Goal: Find specific fact: Find specific fact

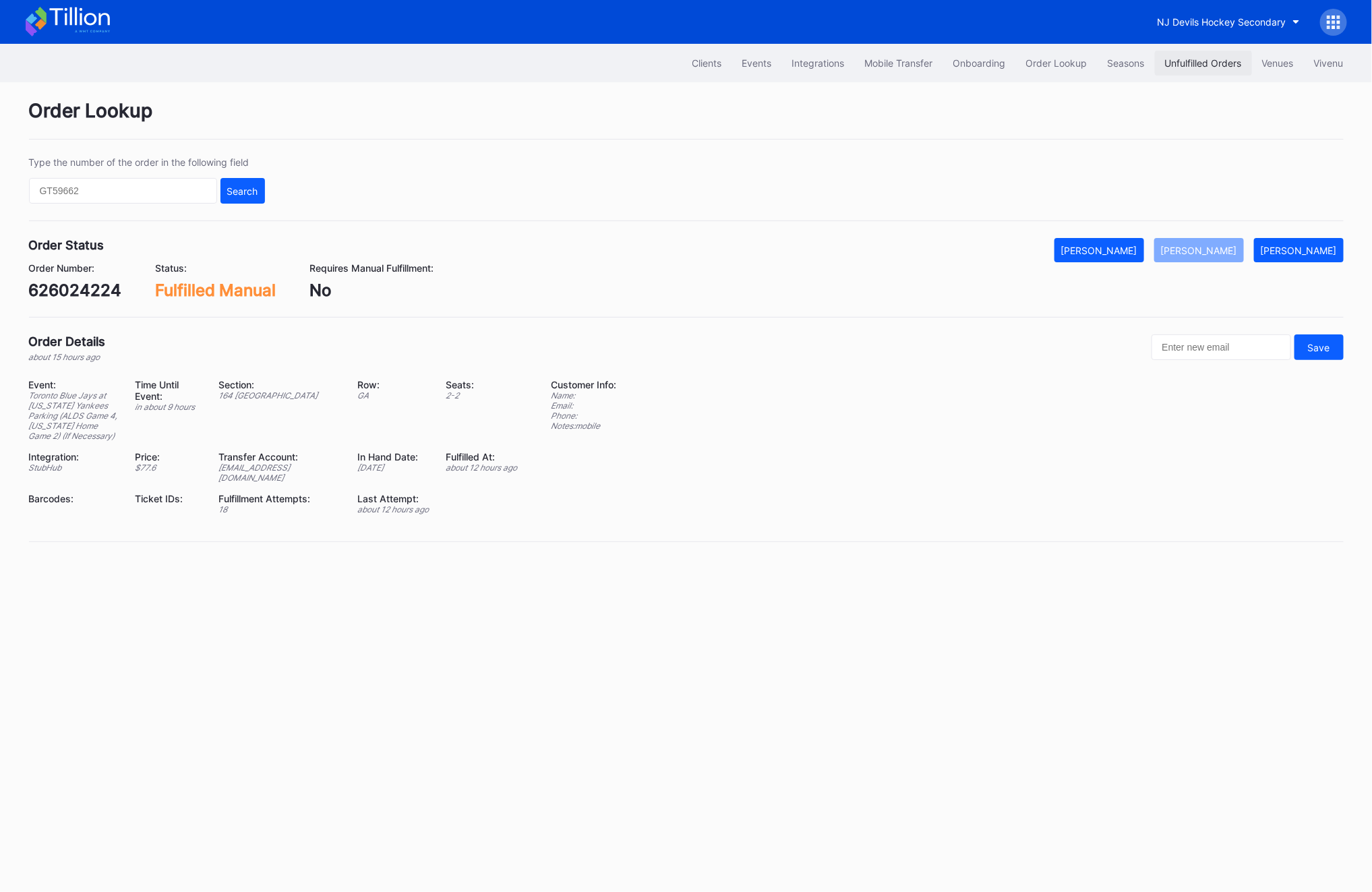
click at [1214, 69] on div "Unfulfilled Orders" at bounding box center [1203, 62] width 77 height 11
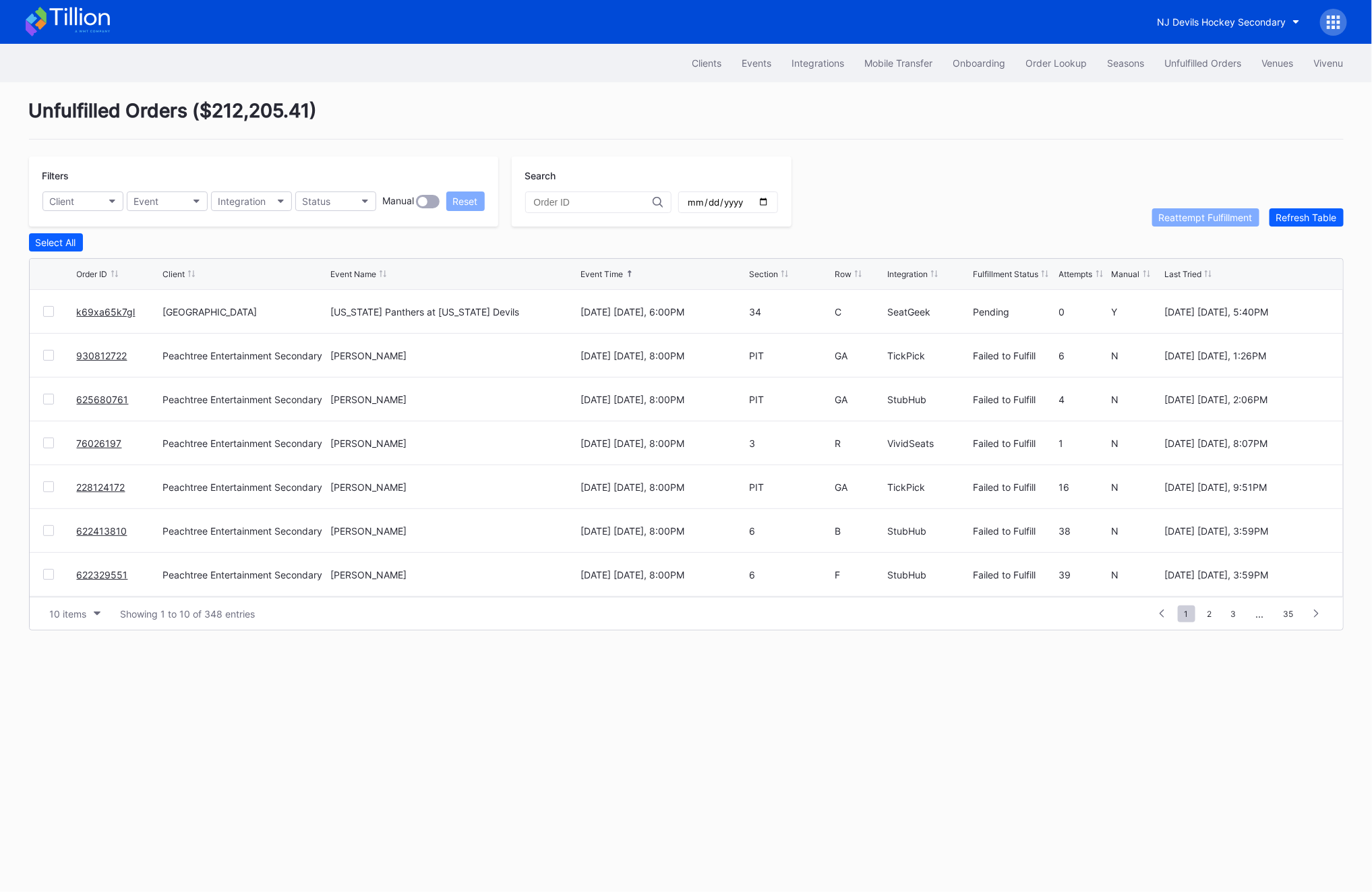
click at [98, 306] on link "k69xa65k7gl" at bounding box center [106, 311] width 59 height 11
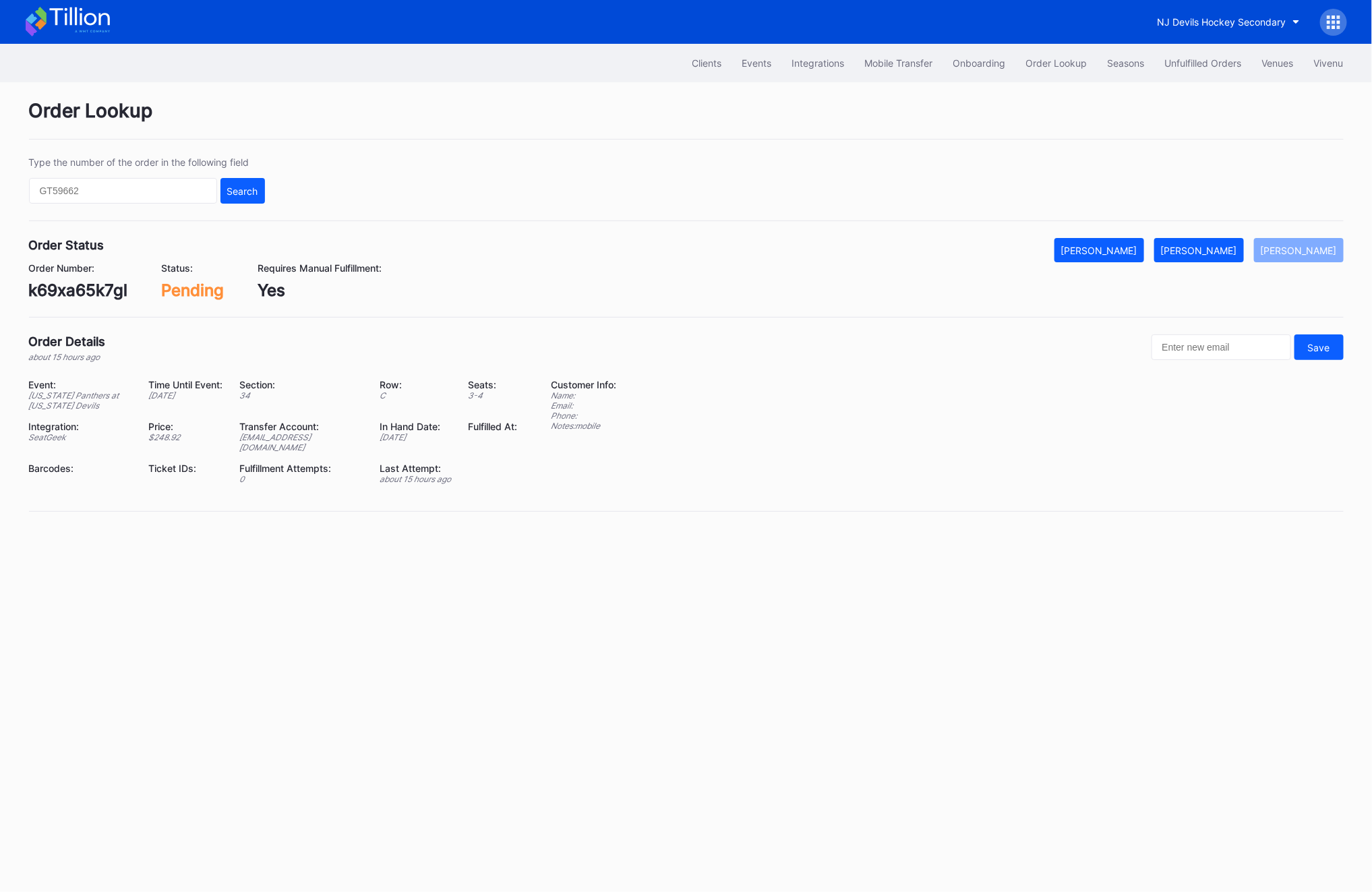
click at [252, 437] on div "njdevilsintegrations@eventdynamic.com" at bounding box center [302, 442] width 124 height 20
copy div "njdevilsintegrations@eventdynamic.com"
click at [54, 303] on div "Order Status Mark Cancelled Mark Fulfilled Mark Pending Order Number: k69xa65k7…" at bounding box center [687, 277] width 1315 height 80
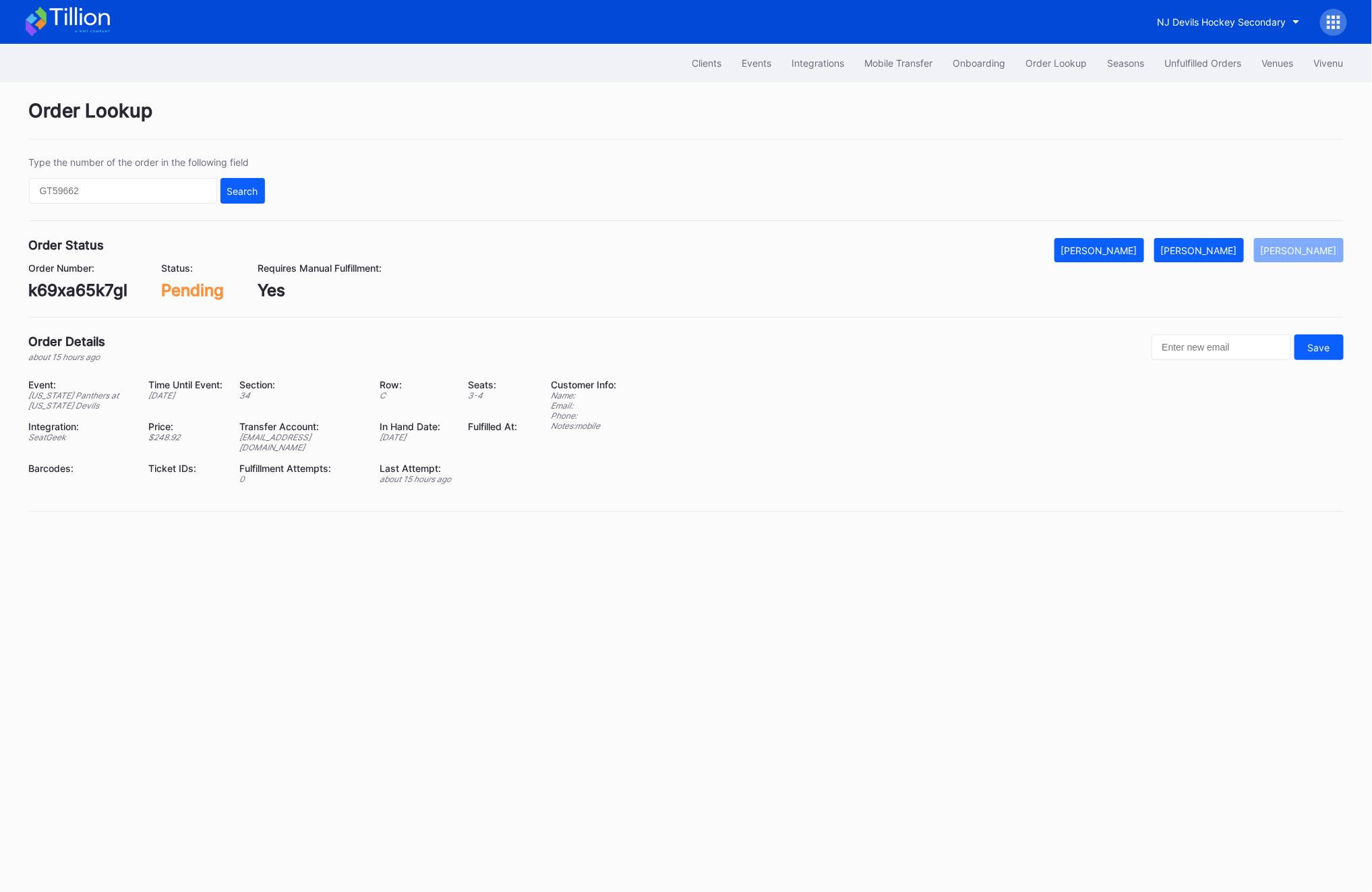
click at [57, 290] on div "k69xa65k7gl" at bounding box center [79, 290] width 99 height 20
copy div "k69xa65k7gl"
